Goal: Task Accomplishment & Management: Manage account settings

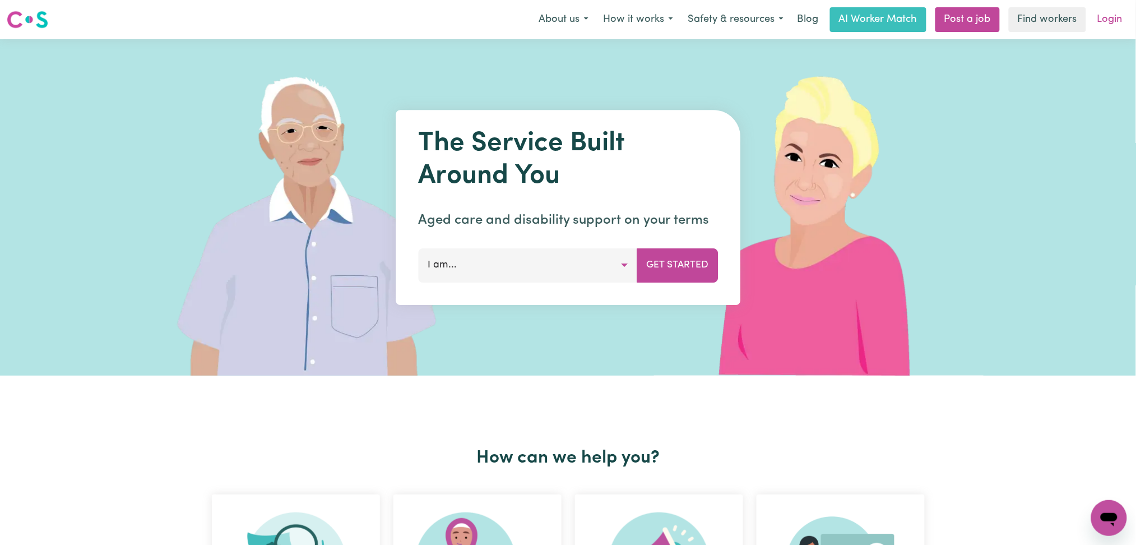
click at [1115, 14] on link "Login" at bounding box center [1110, 19] width 39 height 25
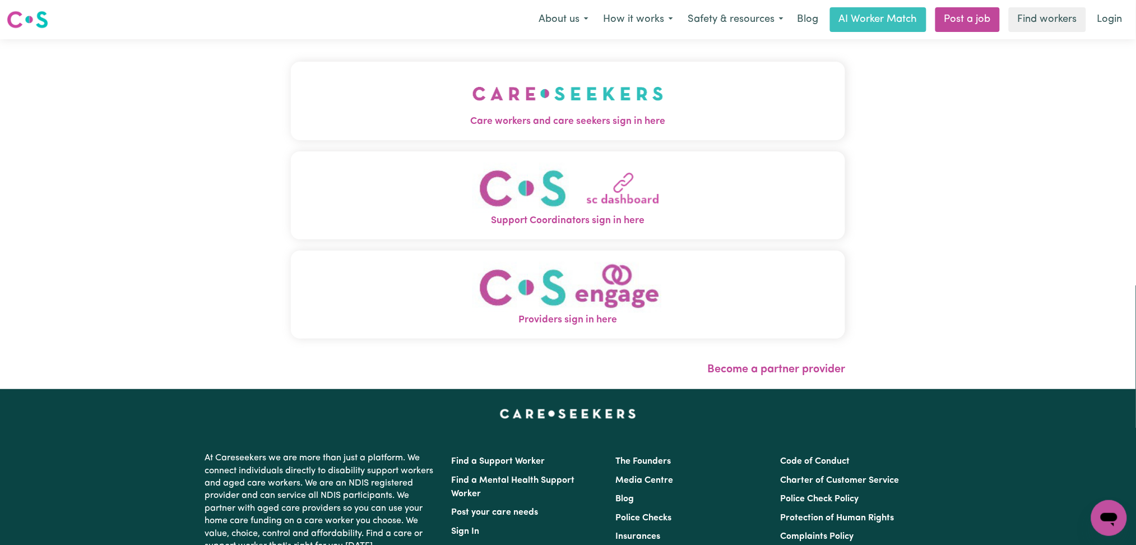
click at [472, 96] on img "Care workers and care seekers sign in here" at bounding box center [567, 93] width 191 height 41
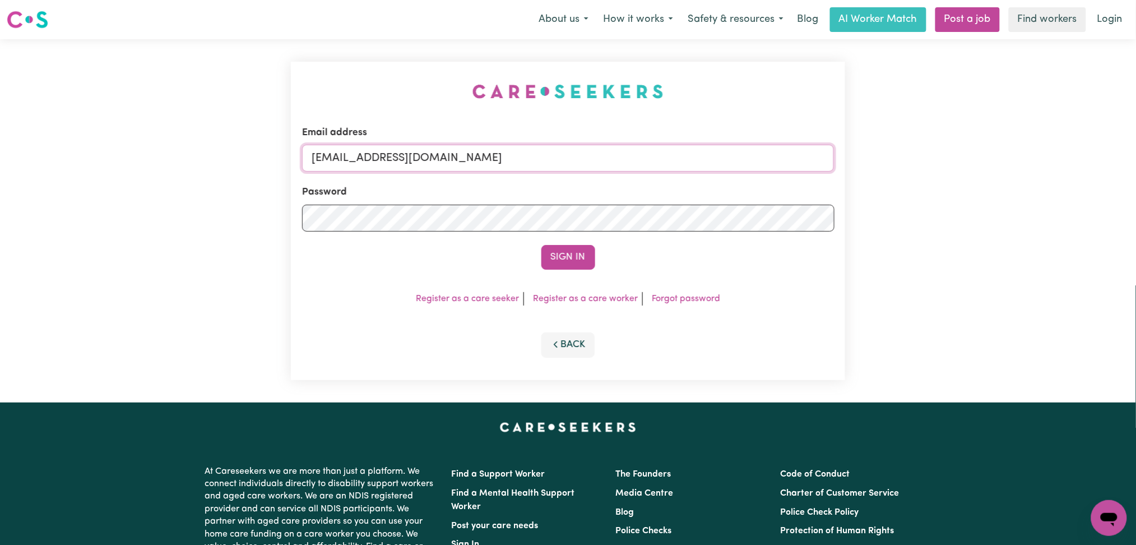
click at [361, 165] on input "[EMAIL_ADDRESS][DOMAIN_NAME]" at bounding box center [568, 158] width 532 height 27
drag, startPoint x: 405, startPoint y: 157, endPoint x: 605, endPoint y: 157, distance: 200.6
click at [605, 157] on input "Superuser~[EMAIL_ADDRESS][DOMAIN_NAME]" at bounding box center [568, 158] width 532 height 27
type input "Superuser~[EMAIL_ADDRESS][DOMAIN_NAME]"
click at [557, 254] on button "Sign In" at bounding box center [568, 257] width 54 height 25
